Goal: Task Accomplishment & Management: Manage account settings

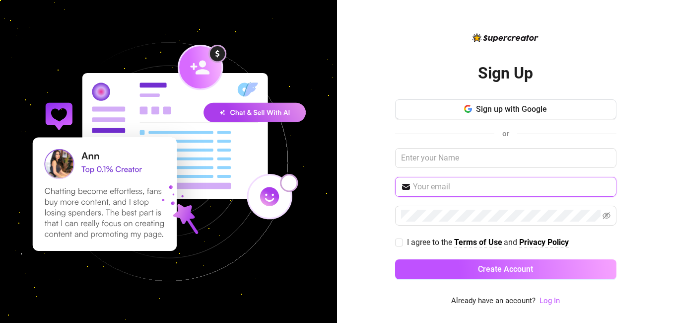
click at [429, 186] on input "text" at bounding box center [512, 187] width 198 height 12
click at [423, 190] on input "text" at bounding box center [512, 187] width 198 height 12
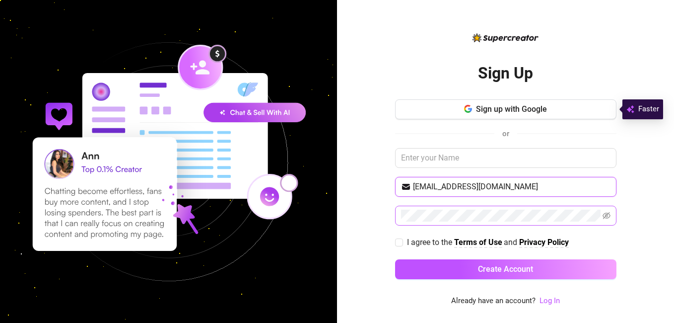
type input "[EMAIL_ADDRESS][DOMAIN_NAME]"
click at [607, 214] on icon "eye-invisible" at bounding box center [607, 215] width 8 height 7
click at [401, 242] on input "I agree to the Terms of Use and Privacy Policy" at bounding box center [398, 241] width 7 height 7
checkbox input "true"
click at [550, 298] on link "Log In" at bounding box center [550, 300] width 20 height 9
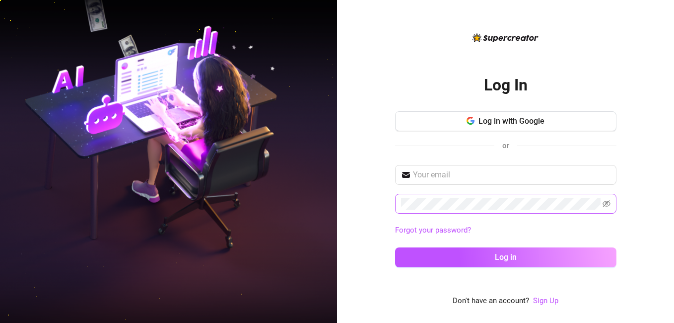
click at [466, 213] on span at bounding box center [506, 204] width 222 height 20
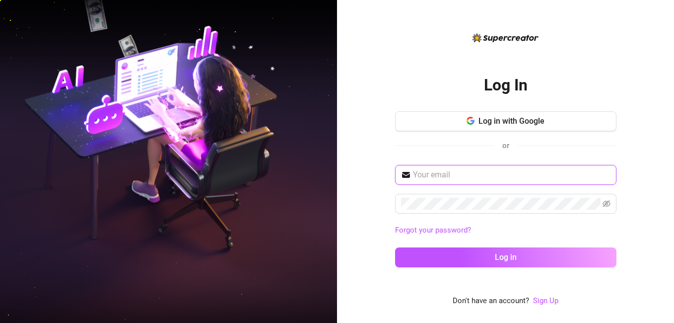
click at [445, 175] on input "text" at bounding box center [512, 175] width 198 height 12
click at [467, 172] on input "text" at bounding box center [512, 175] width 198 height 12
click at [508, 172] on input "text" at bounding box center [512, 175] width 198 height 12
click at [430, 173] on input "text" at bounding box center [512, 175] width 198 height 12
click at [465, 172] on input "text" at bounding box center [512, 175] width 198 height 12
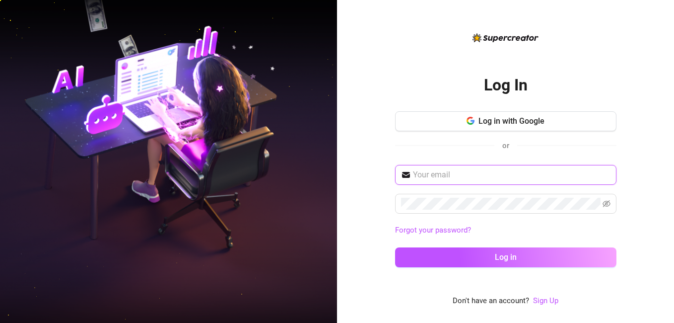
click at [452, 169] on input "text" at bounding box center [512, 175] width 198 height 12
click at [431, 174] on input "text" at bounding box center [512, 175] width 198 height 12
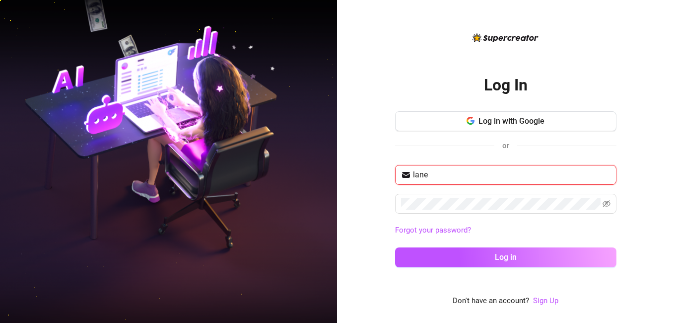
click at [426, 174] on input "lane" at bounding box center [512, 175] width 198 height 12
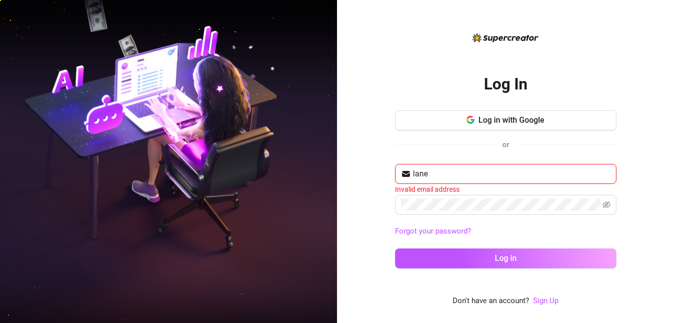
click at [414, 176] on input "lane" at bounding box center [512, 174] width 198 height 12
click at [434, 175] on input "[PERSON_NAME]" at bounding box center [512, 174] width 198 height 12
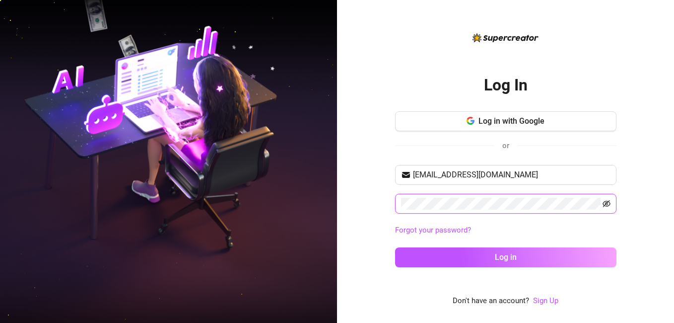
click at [605, 201] on icon "eye-invisible" at bounding box center [607, 204] width 8 height 8
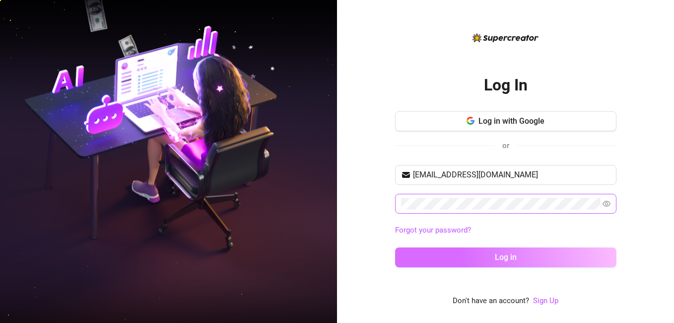
click at [409, 254] on button "Log in" at bounding box center [506, 257] width 222 height 20
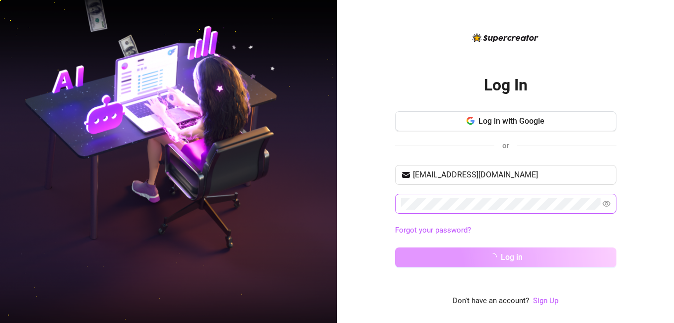
click at [526, 254] on button "Log in" at bounding box center [506, 257] width 222 height 20
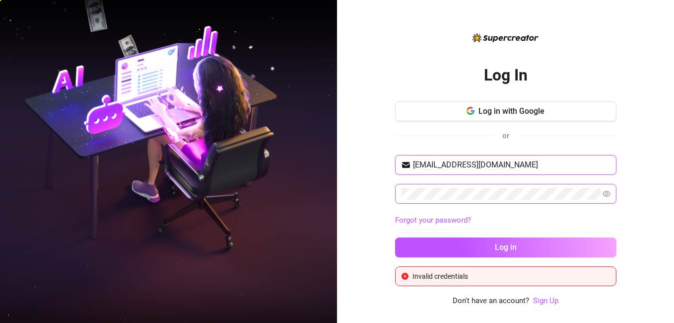
click at [479, 164] on input "[EMAIL_ADDRESS][DOMAIN_NAME]" at bounding box center [512, 165] width 198 height 12
click at [480, 164] on input "[EMAIL_ADDRESS][DOMAIN_NAME]" at bounding box center [512, 165] width 198 height 12
click at [479, 165] on input "[EMAIL_ADDRESS][DOMAIN_NAME]" at bounding box center [512, 165] width 198 height 12
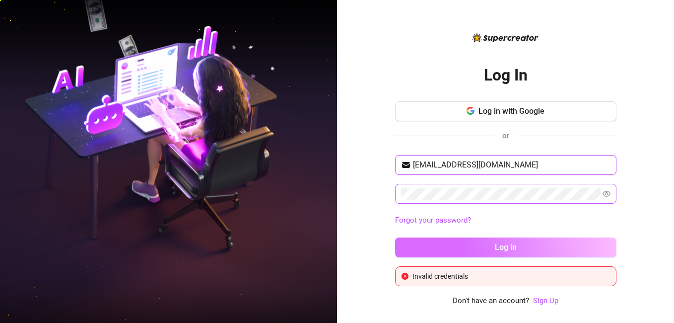
type input "[EMAIL_ADDRESS][DOMAIN_NAME]"
click at [512, 244] on span "Log in" at bounding box center [506, 246] width 22 height 9
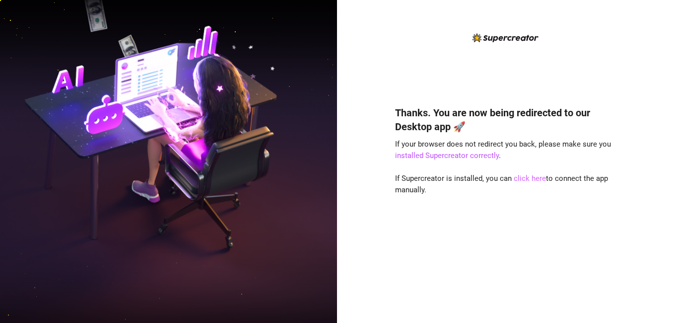
click at [528, 176] on link "click here" at bounding box center [530, 178] width 32 height 9
click at [524, 175] on link "click here" at bounding box center [530, 178] width 32 height 9
click at [531, 177] on link "click here" at bounding box center [530, 178] width 32 height 9
